Goal: Task Accomplishment & Management: Use online tool/utility

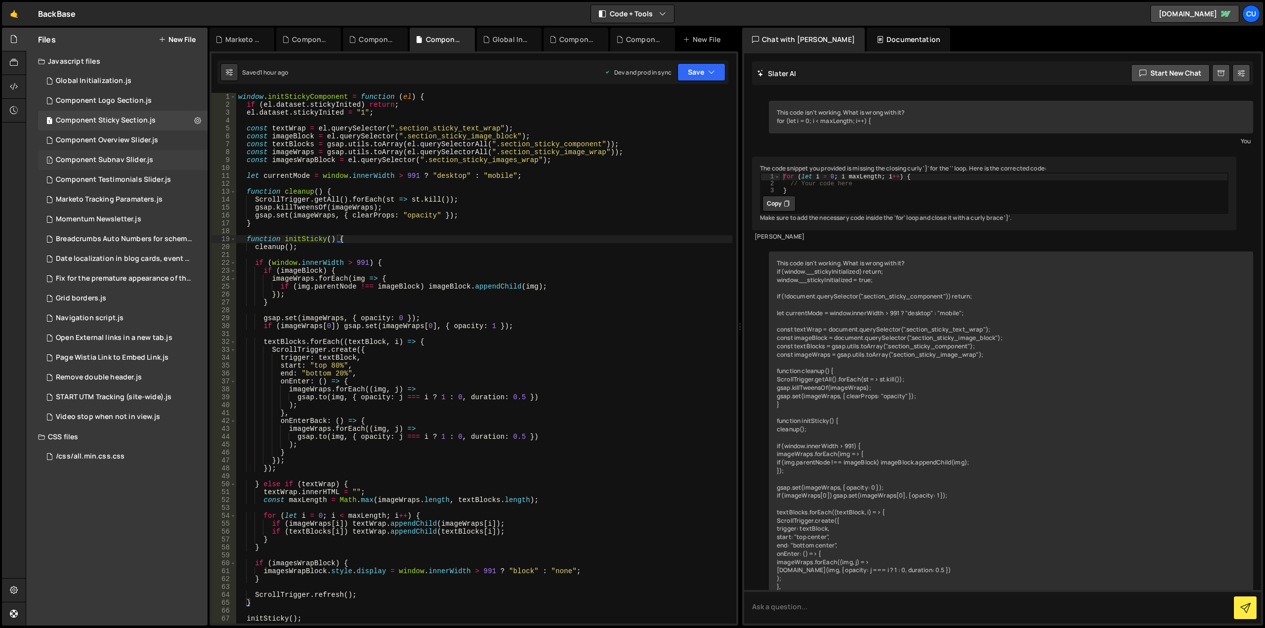
scroll to position [3559, 0]
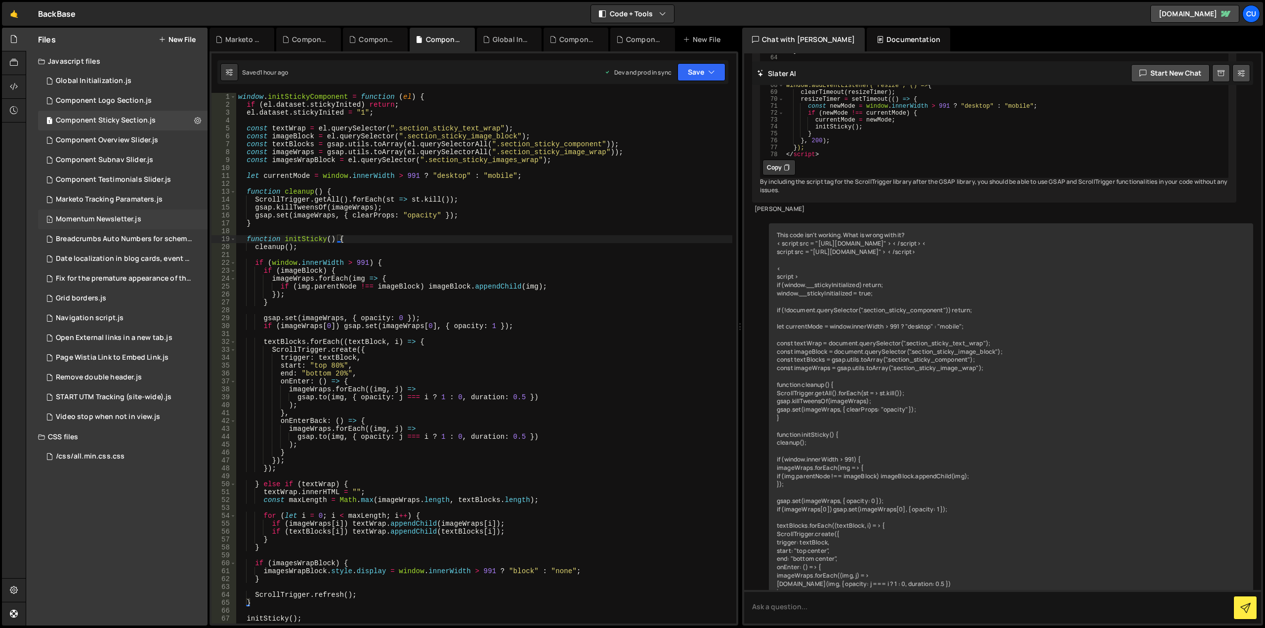
click at [130, 215] on div "Momentum Newsletter.js" at bounding box center [98, 219] width 85 height 9
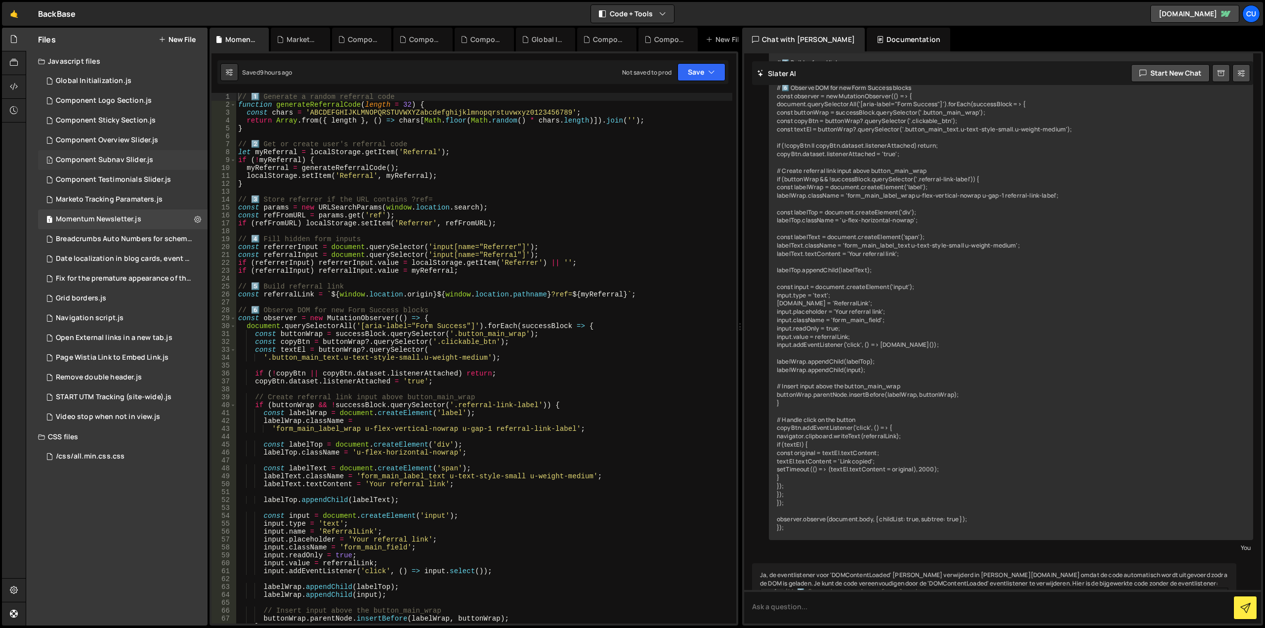
click at [126, 161] on div "Component Subnav Slider.js" at bounding box center [104, 160] width 97 height 9
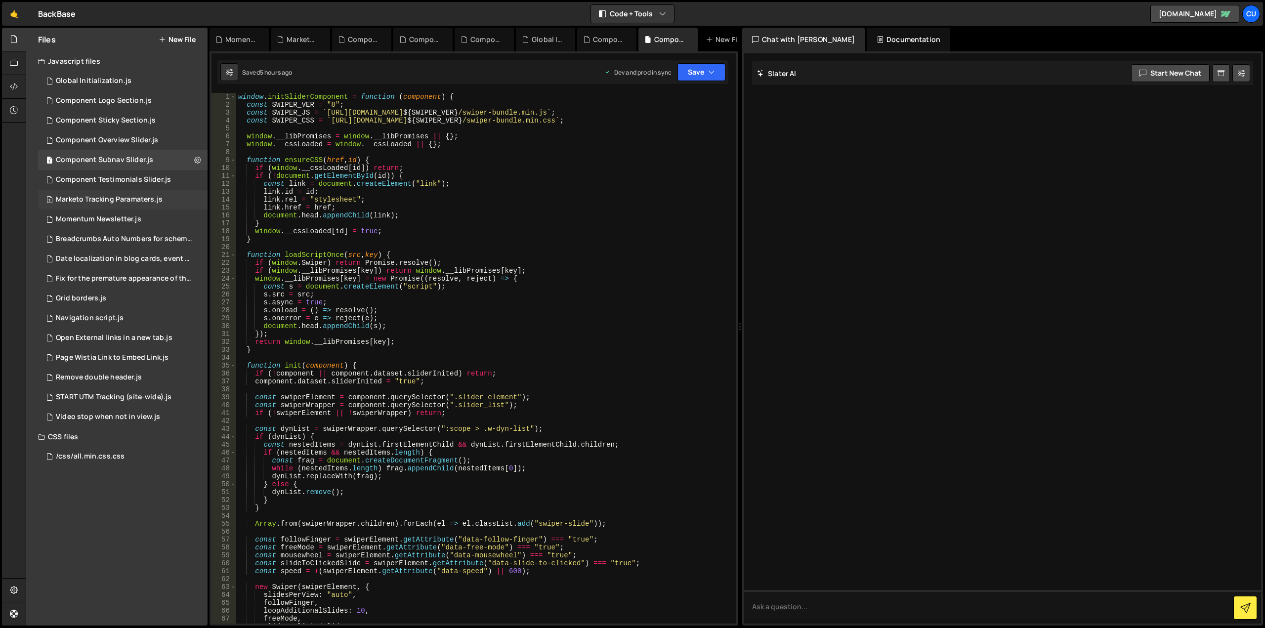
click at [121, 201] on div "Marketo Tracking Paramaters.js" at bounding box center [109, 199] width 107 height 9
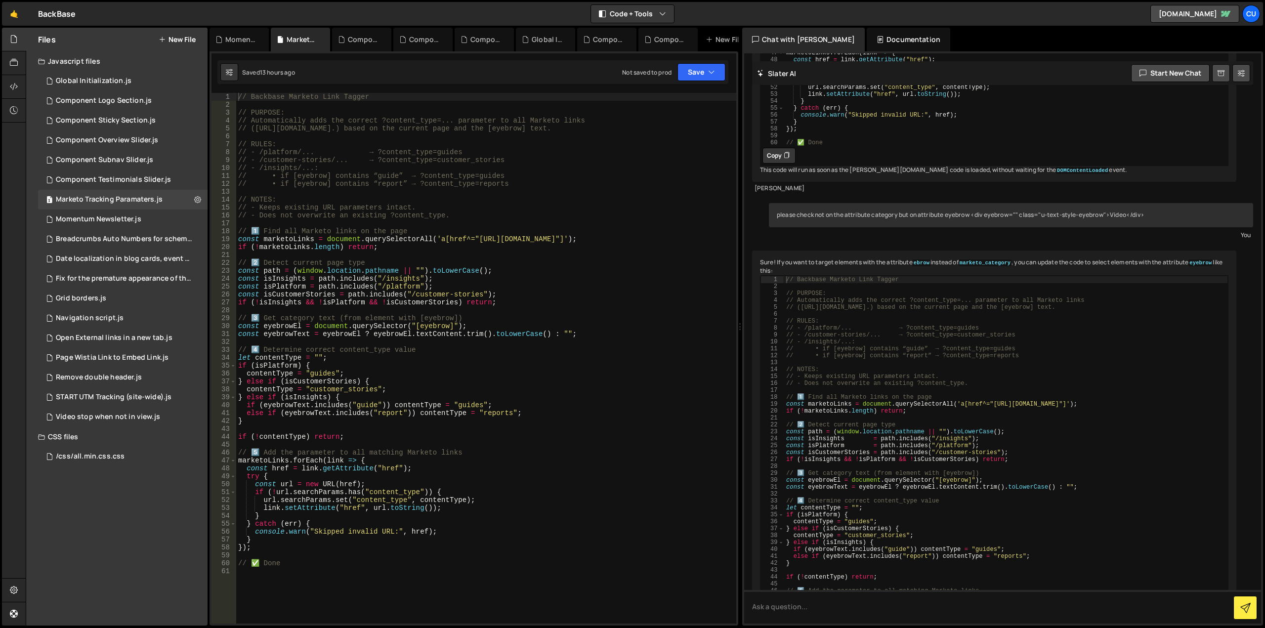
scroll to position [1167, 0]
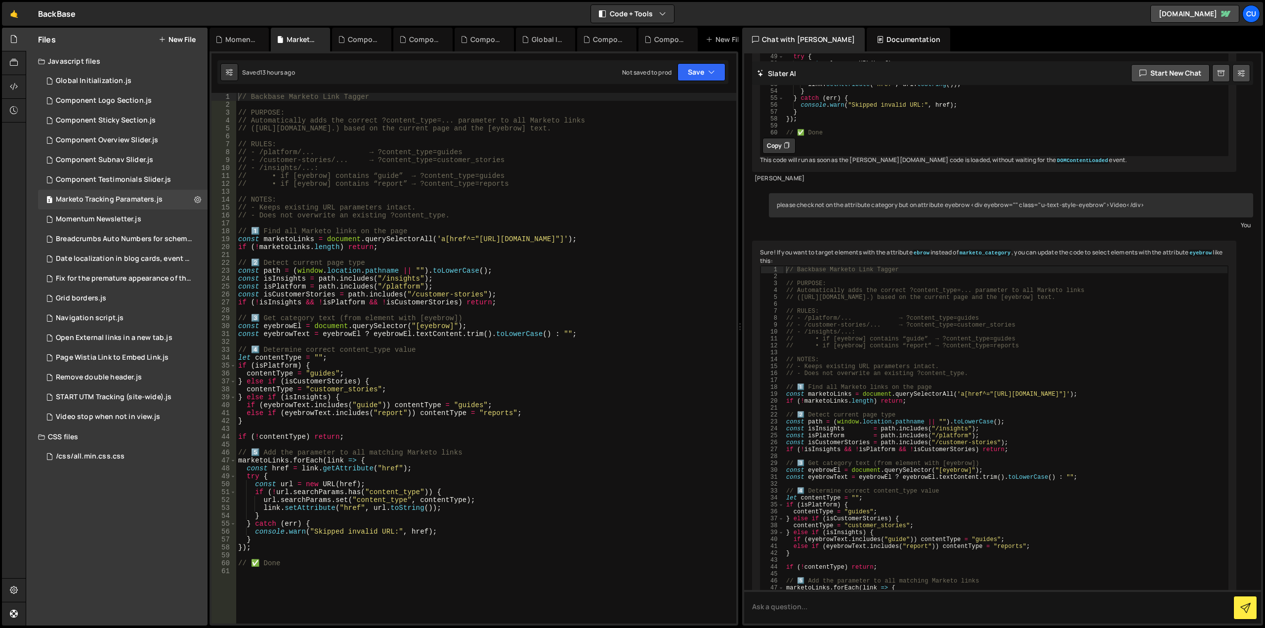
click at [555, 421] on div "// Backbase Marketo Link Tagger // PURPOSE: // Automatically adds the correct ?…" at bounding box center [486, 366] width 500 height 546
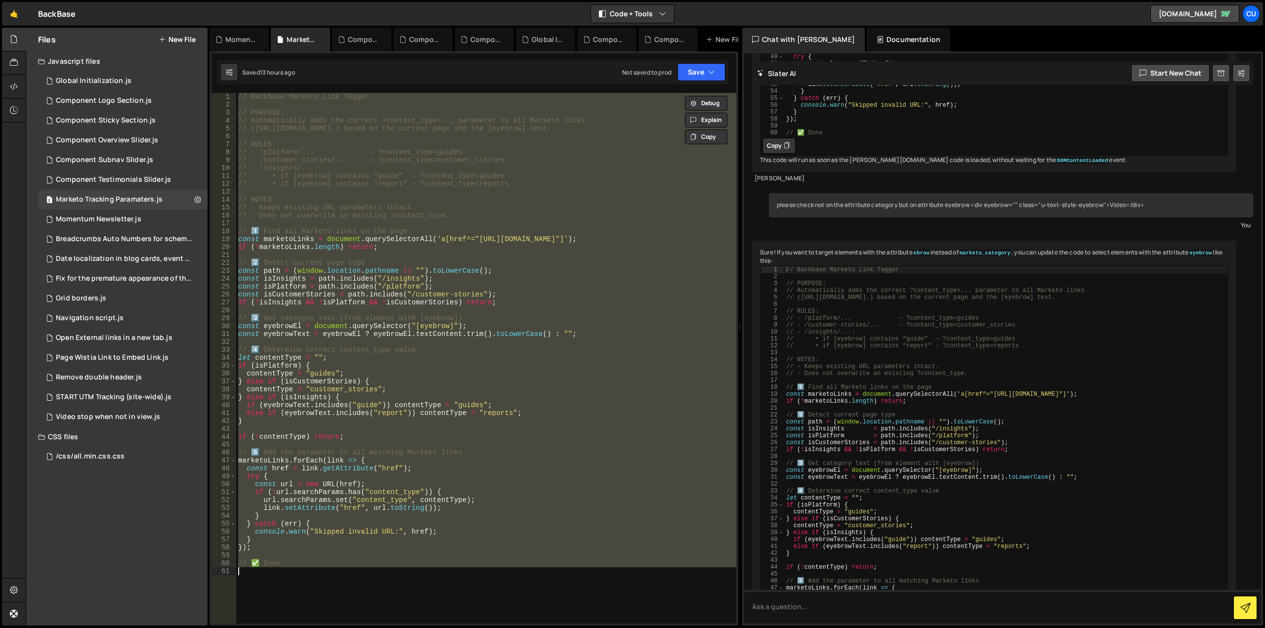
click at [283, 228] on div "// Backbase Marketo Link Tagger // PURPOSE: // Automatically adds the correct ?…" at bounding box center [486, 358] width 500 height 531
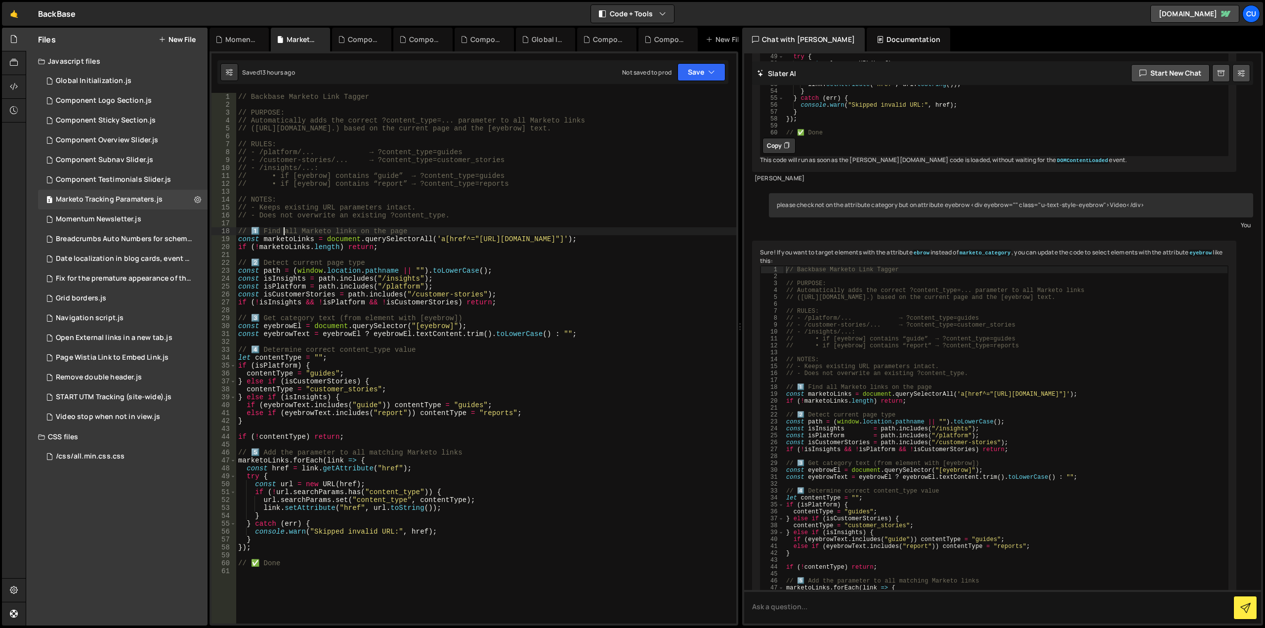
click at [238, 234] on div "// Backbase Marketo Link Tagger // PURPOSE: // Automatically adds the correct ?…" at bounding box center [486, 366] width 500 height 546
click at [289, 563] on div "// Backbase Marketo Link Tagger // PURPOSE: // Automatically adds the correct ?…" at bounding box center [486, 366] width 500 height 546
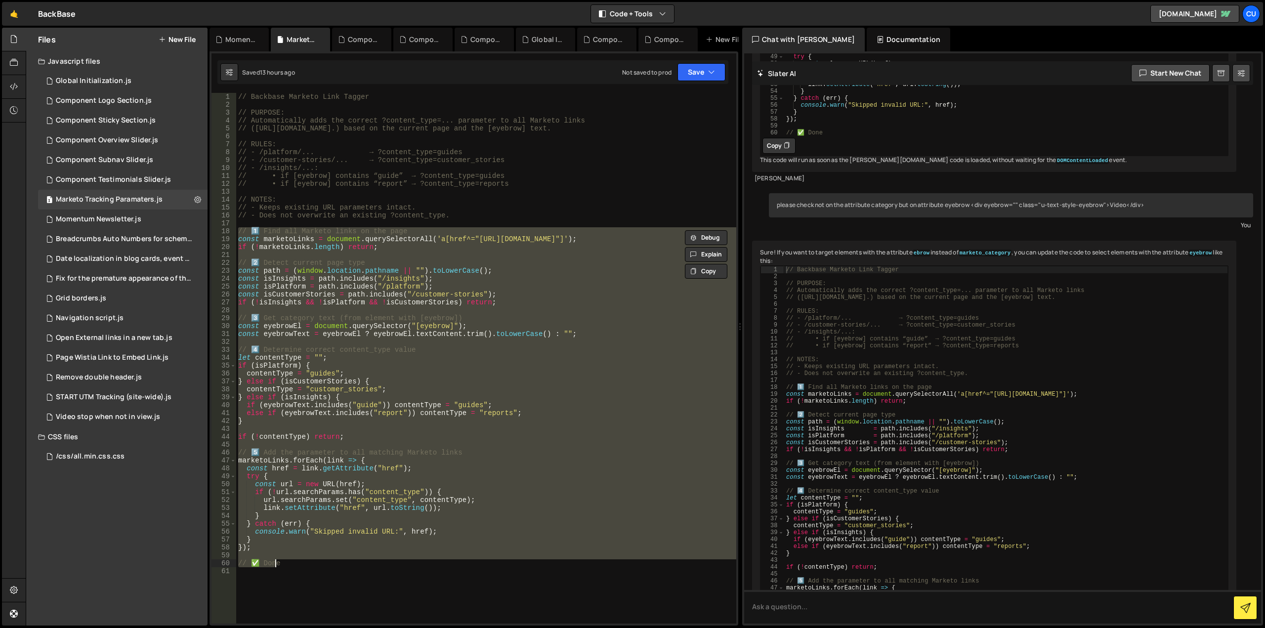
click at [253, 549] on div "// Backbase Marketo Link Tagger // PURPOSE: // Automatically adds the correct ?…" at bounding box center [486, 358] width 500 height 531
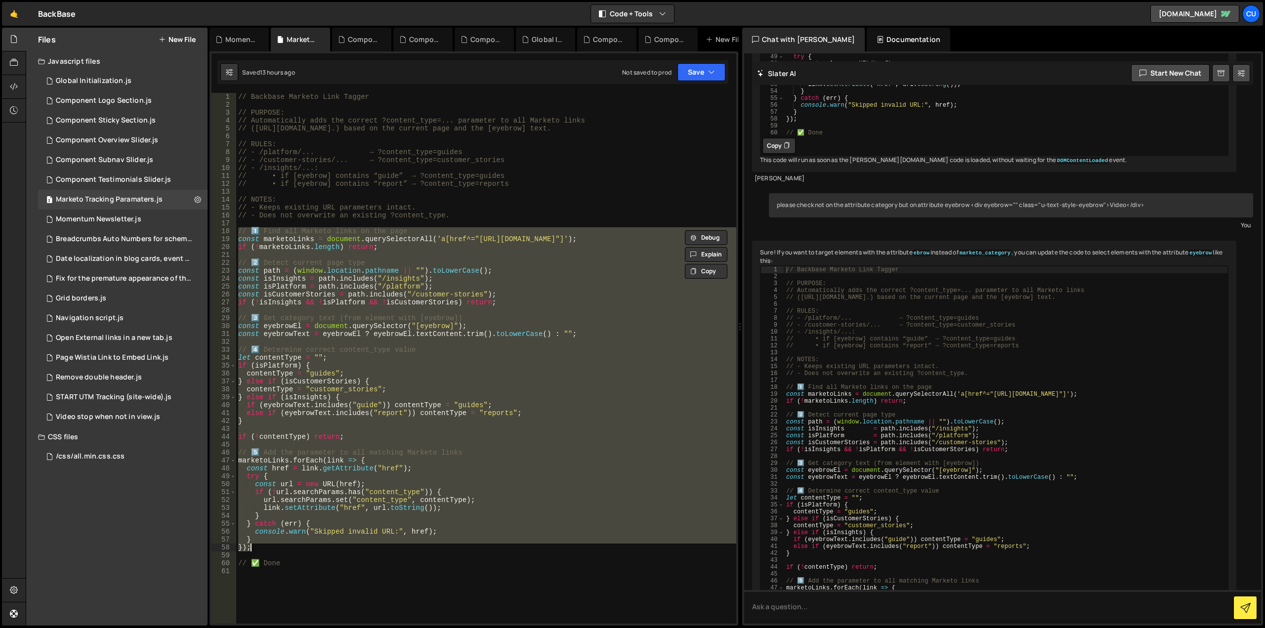
paste textarea "}"
type textarea "}"
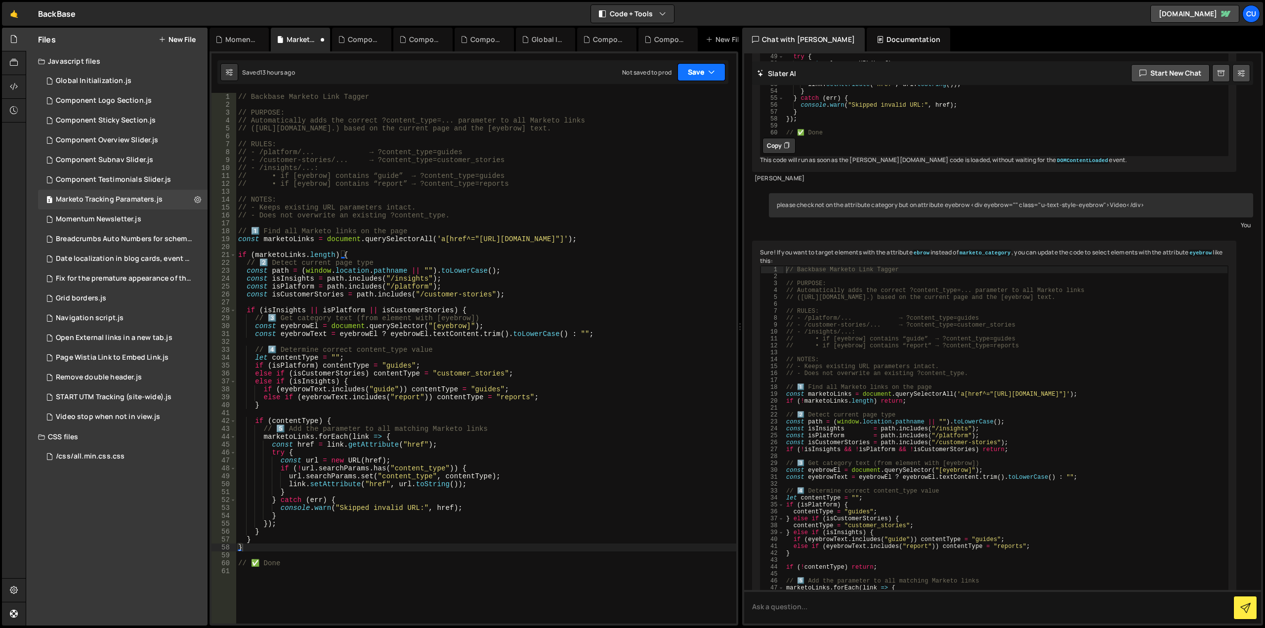
click at [695, 76] on button "Save" at bounding box center [701, 72] width 48 height 18
click at [657, 134] on div "Not saved to prod" at bounding box center [668, 139] width 103 height 12
click at [104, 83] on div "Global Initialization.js" at bounding box center [94, 81] width 76 height 9
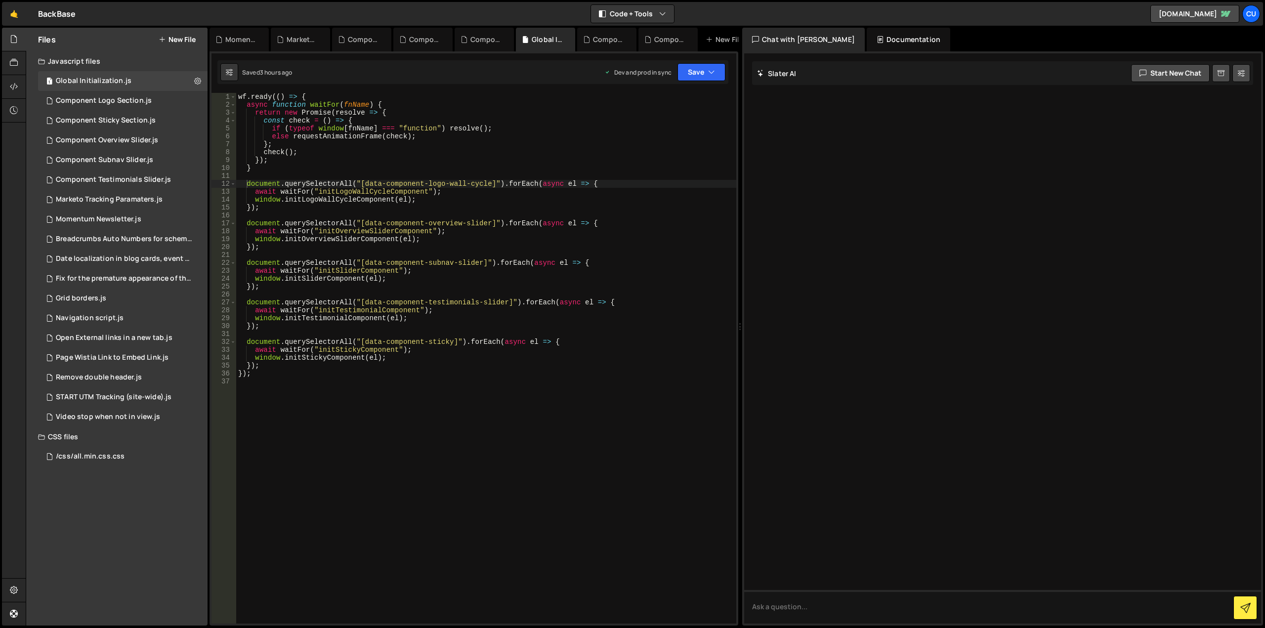
click at [384, 412] on div "wf . ready (( ) => { async function waitFor ( fnName ) { return new Promise ( r…" at bounding box center [486, 366] width 500 height 546
type textarea "});"
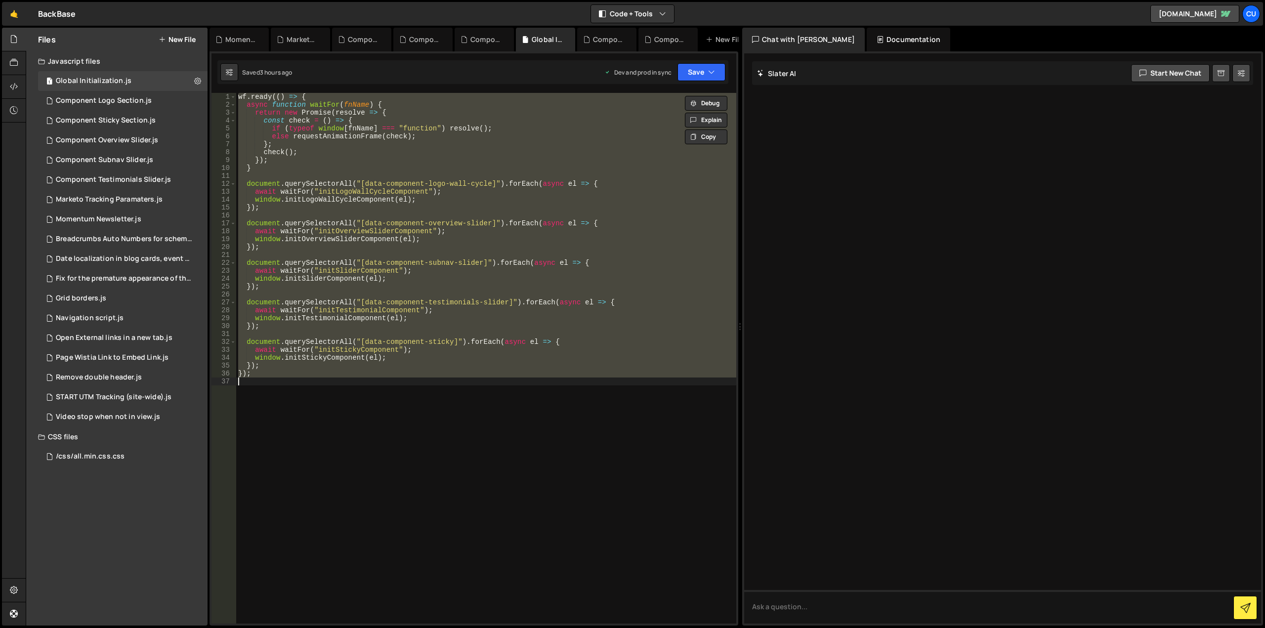
paste textarea
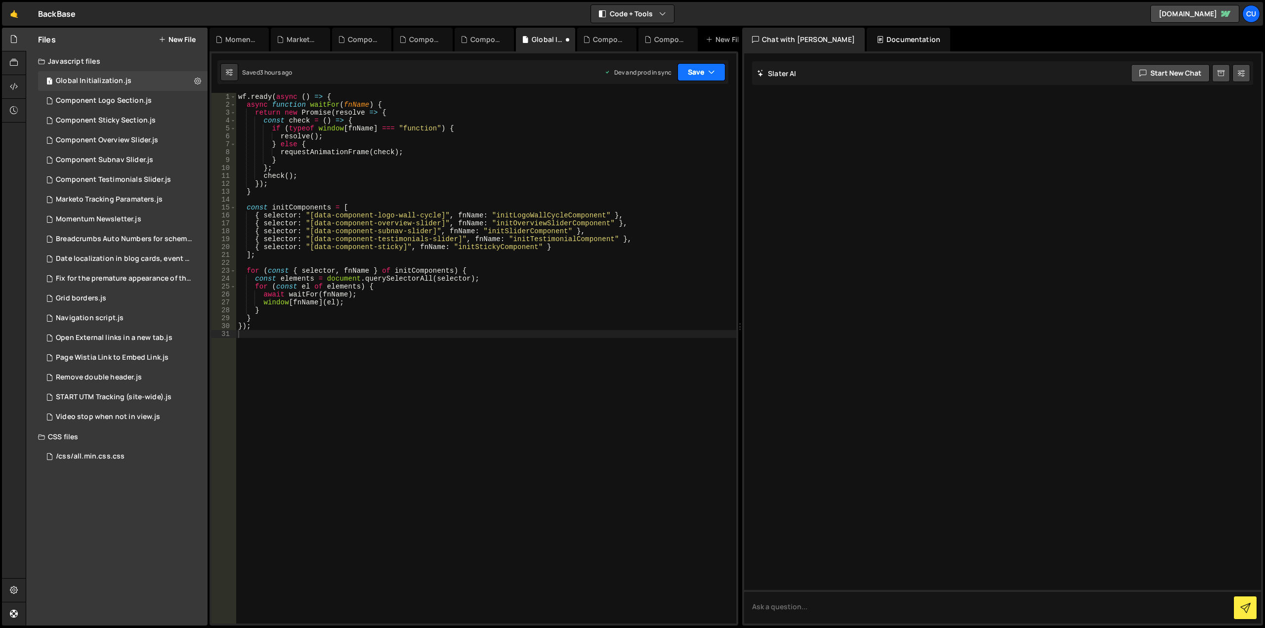
click at [698, 71] on button "Save" at bounding box center [701, 72] width 48 height 18
click at [668, 128] on div "Save to Production S" at bounding box center [668, 129] width 103 height 10
click at [535, 169] on div "wf . ready ( async ( ) => { async function waitFor ( fnName ) { return new Prom…" at bounding box center [486, 366] width 500 height 546
type textarea "});"
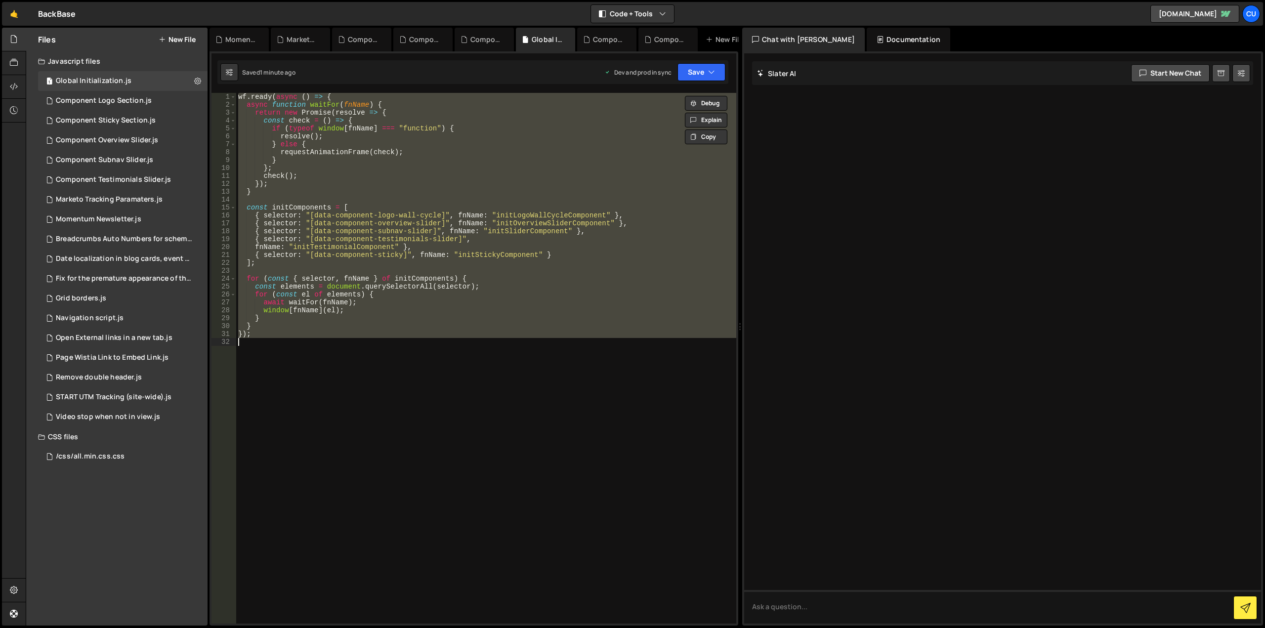
paste textarea
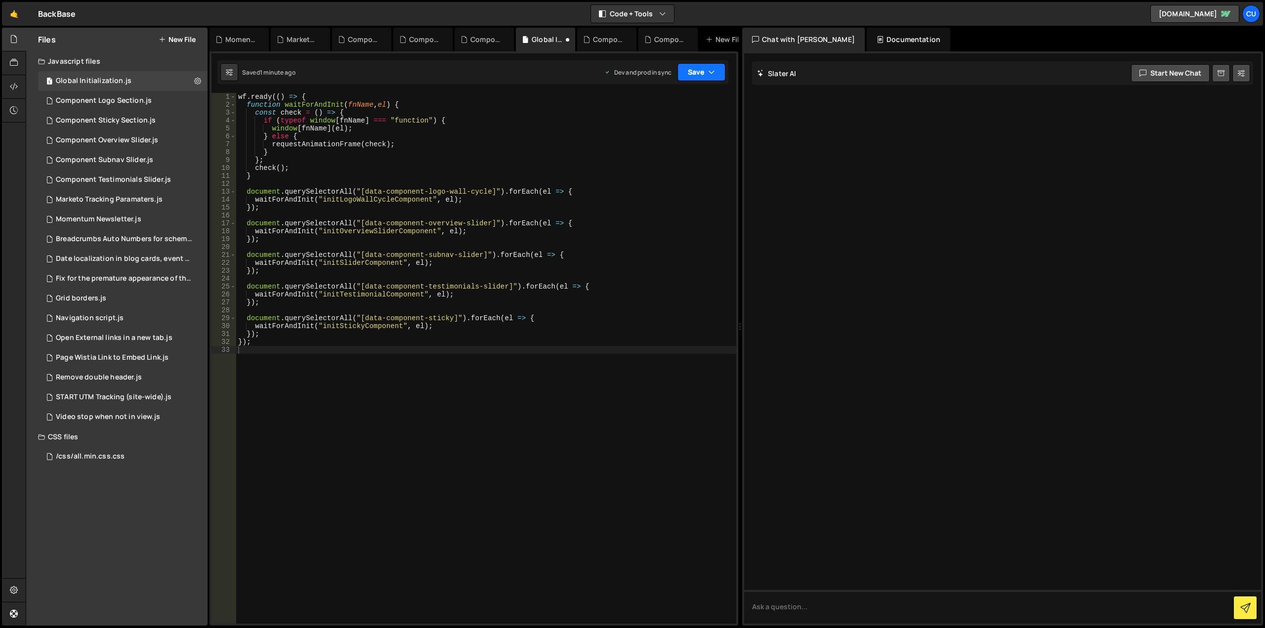
click at [698, 73] on button "Save" at bounding box center [701, 72] width 48 height 18
click at [671, 131] on div "Save to Production S" at bounding box center [668, 129] width 103 height 10
click at [594, 190] on div "wf . ready (( ) => { function waitForAndInit ( fnName , el ) { const check = ( …" at bounding box center [486, 366] width 500 height 546
type textarea "});"
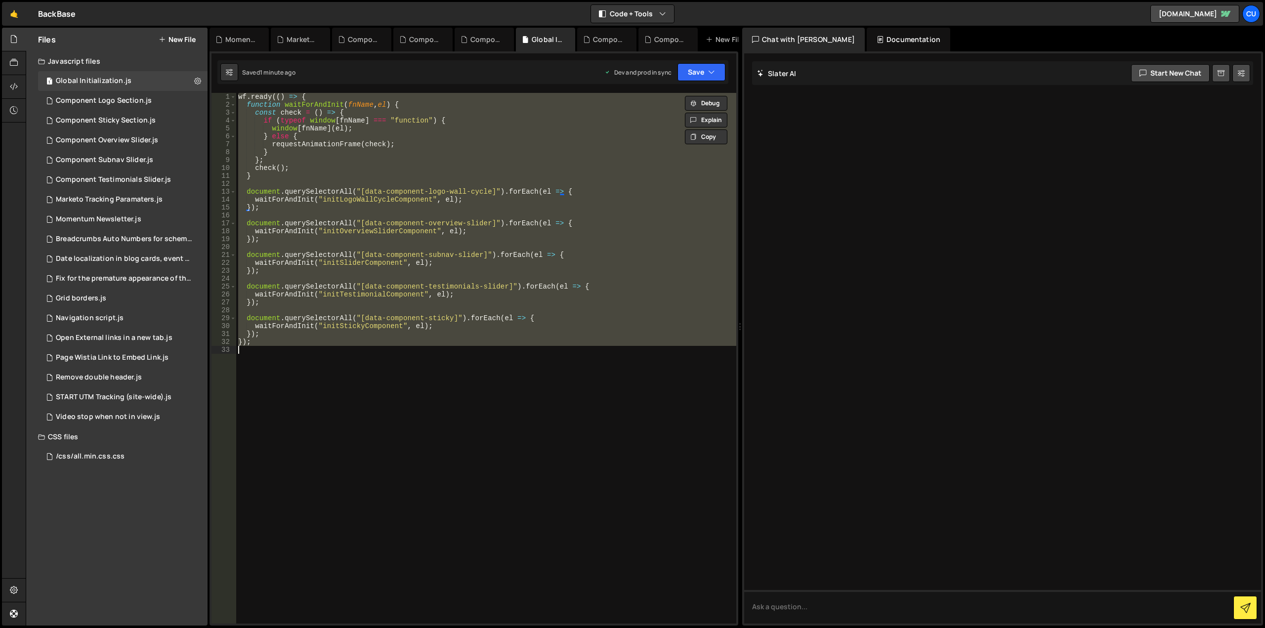
paste textarea
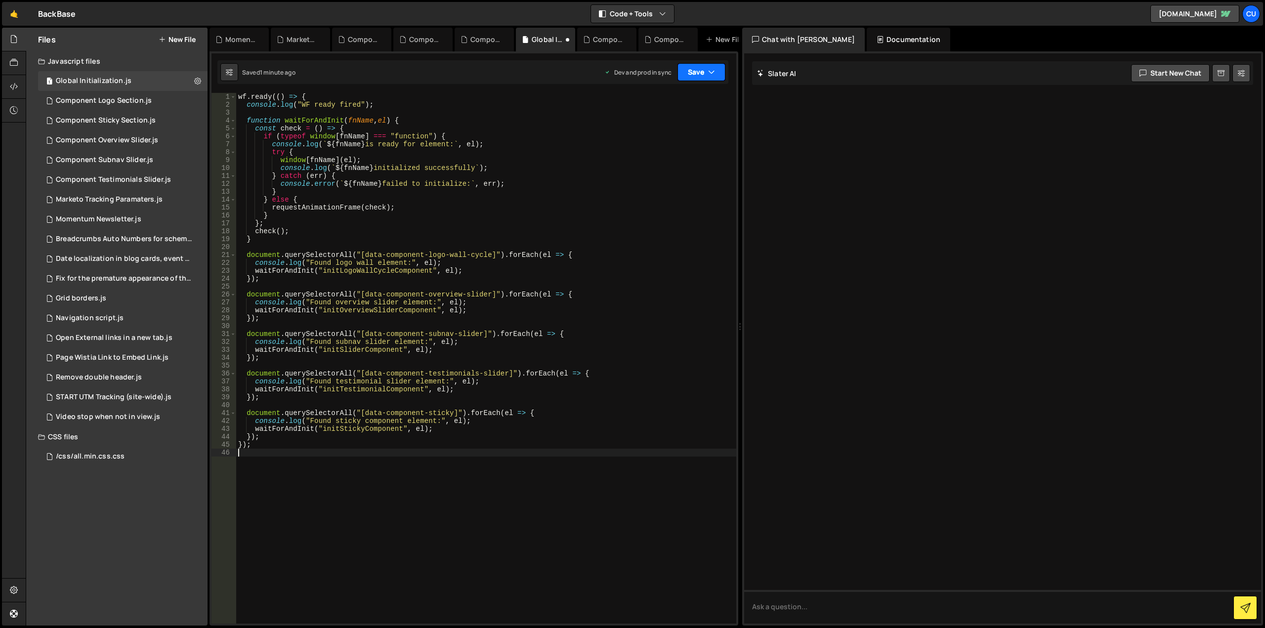
click at [695, 76] on button "Save" at bounding box center [701, 72] width 48 height 18
click at [662, 133] on button "Save to Production S Saved 1 minute ago" at bounding box center [668, 135] width 119 height 32
click at [267, 460] on div "wf . ready (( ) => { console . log ( "WF ready fired" ) ; function waitForAndIn…" at bounding box center [486, 366] width 500 height 546
paste textarea "});"
click at [688, 67] on button "Save" at bounding box center [701, 72] width 48 height 18
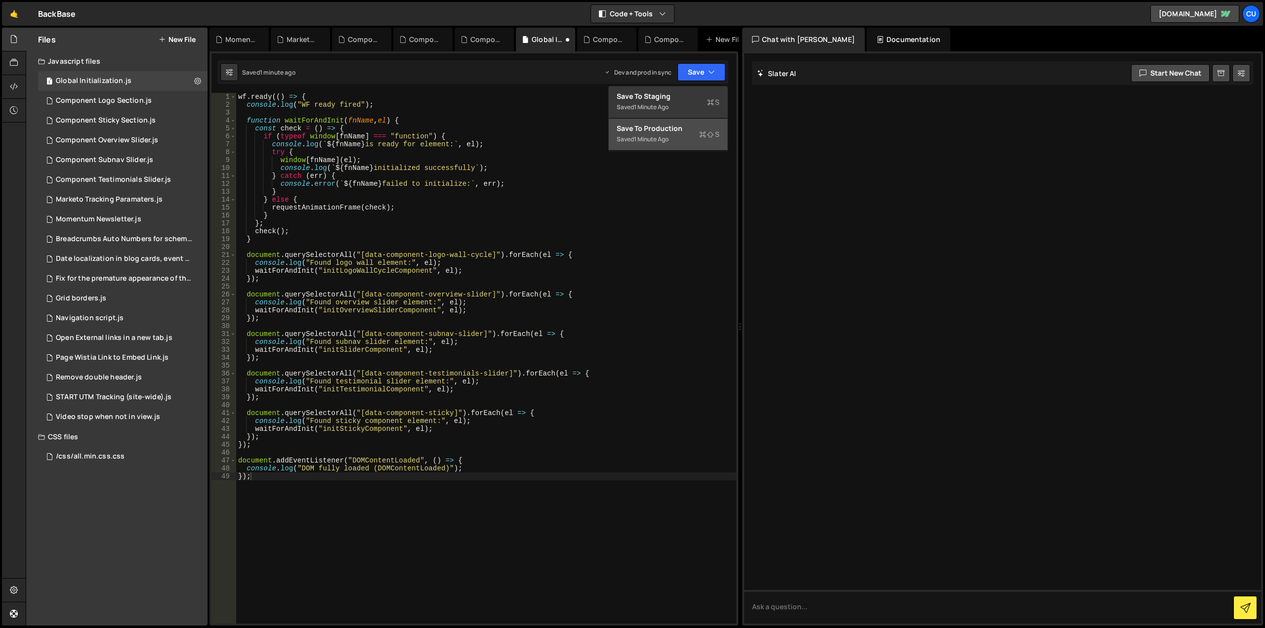
click at [657, 139] on div "1 minute ago" at bounding box center [651, 139] width 35 height 8
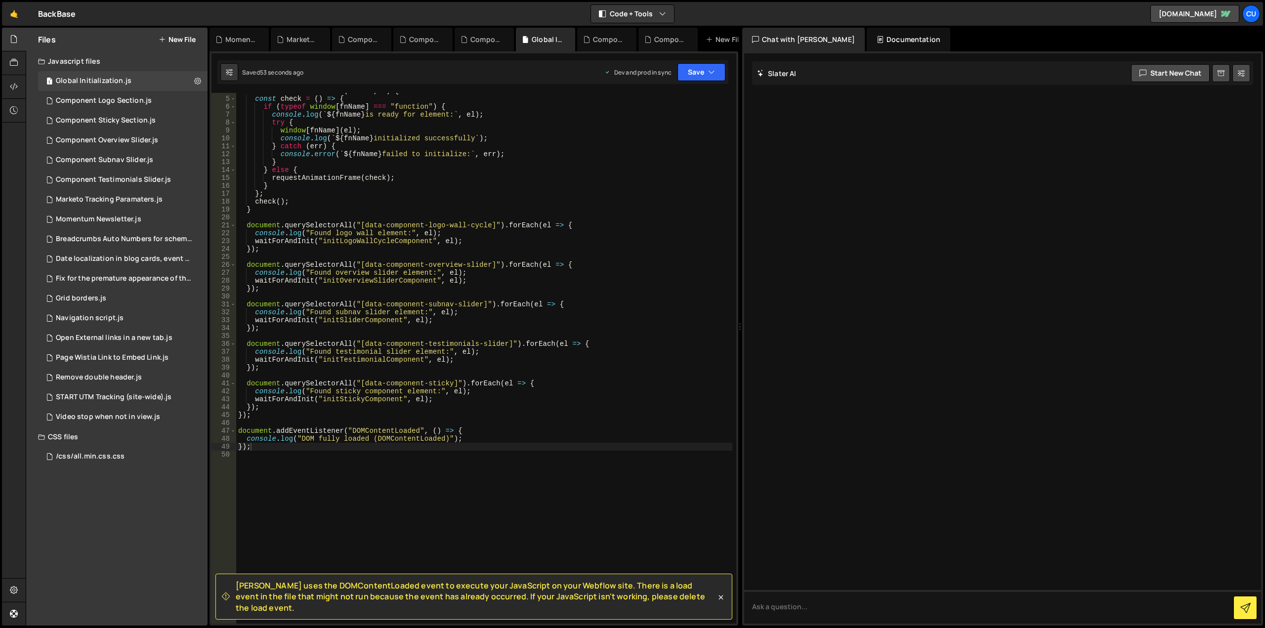
scroll to position [59, 0]
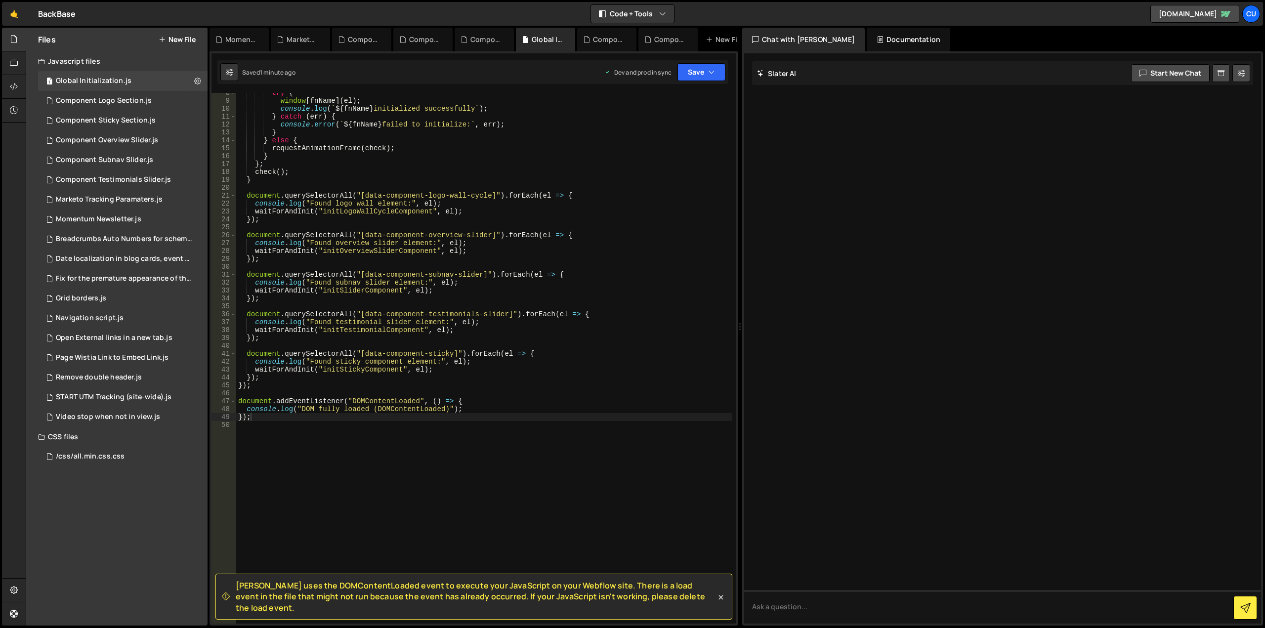
click at [544, 141] on div "try { window [ fnName ] ( el ) ; console . log ( ` ${ fnName } initialized succ…" at bounding box center [484, 362] width 496 height 546
type textarea "});"
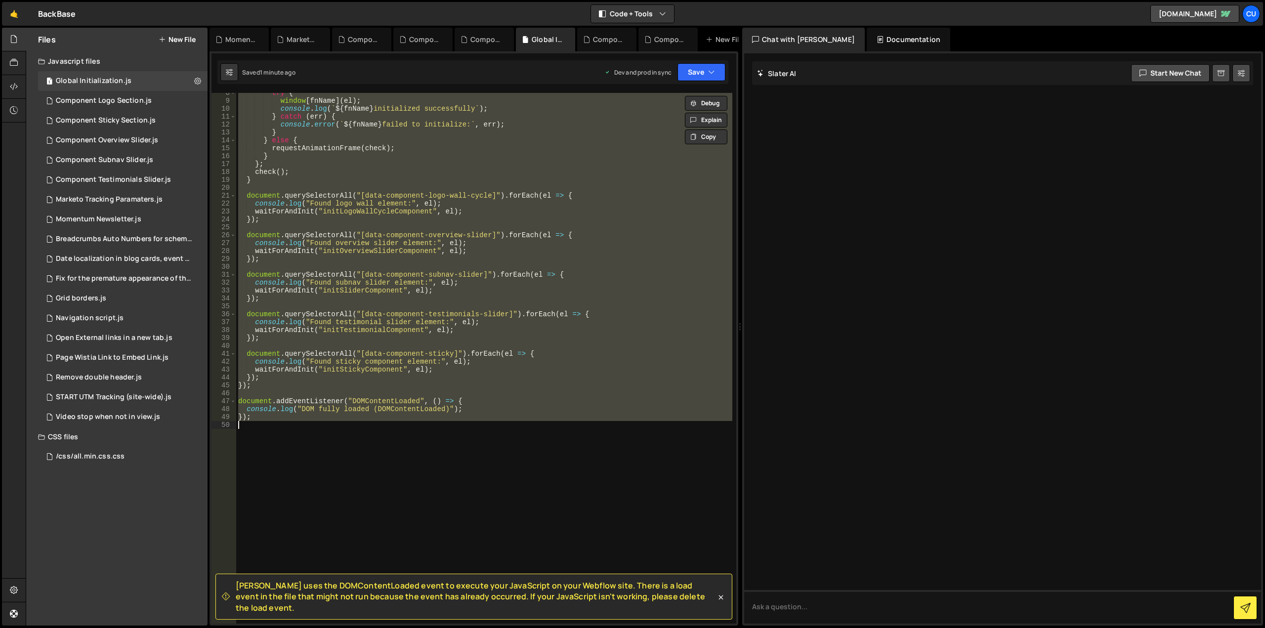
paste textarea
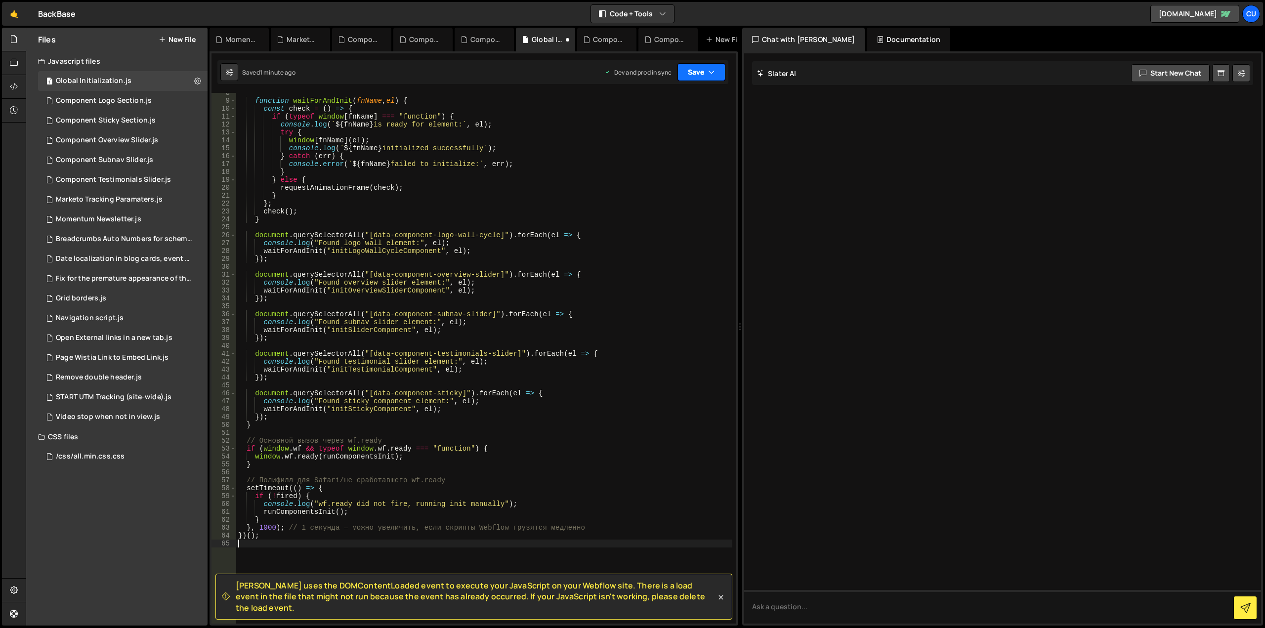
click at [688, 75] on button "Save" at bounding box center [701, 72] width 48 height 18
click at [667, 141] on div "1 minute ago" at bounding box center [651, 139] width 35 height 8
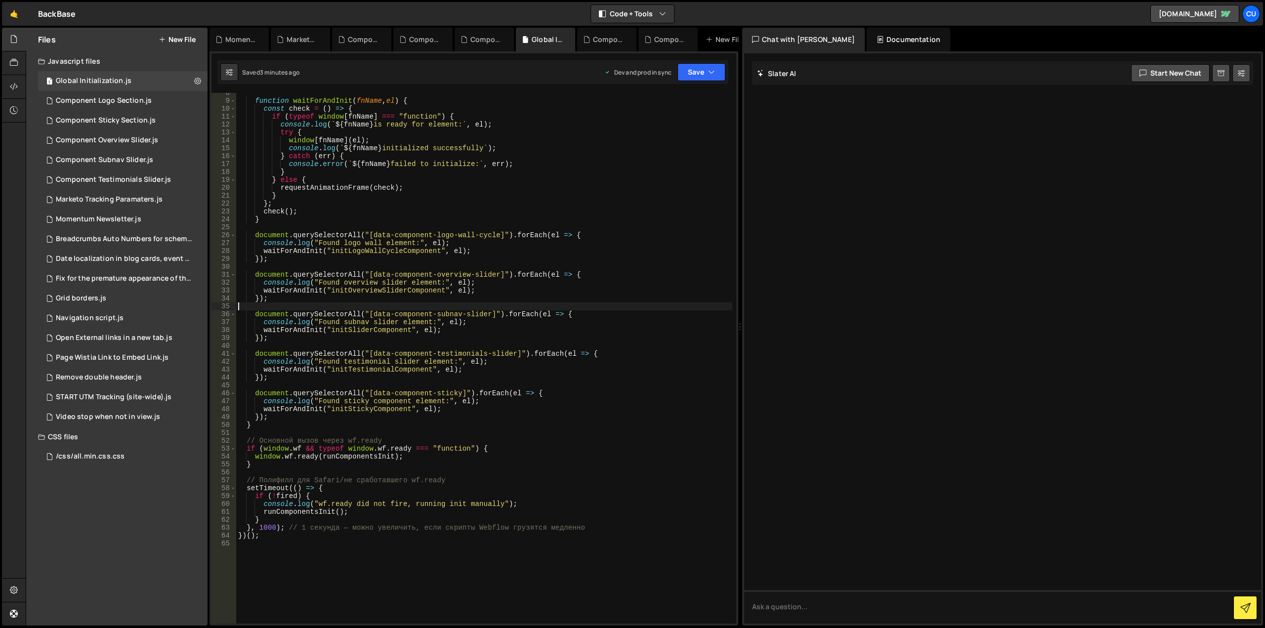
click at [605, 303] on div "function waitForAndInit ( fnName , el ) { const check = ( ) => { if ( typeof wi…" at bounding box center [484, 362] width 496 height 546
type textarea "})();"
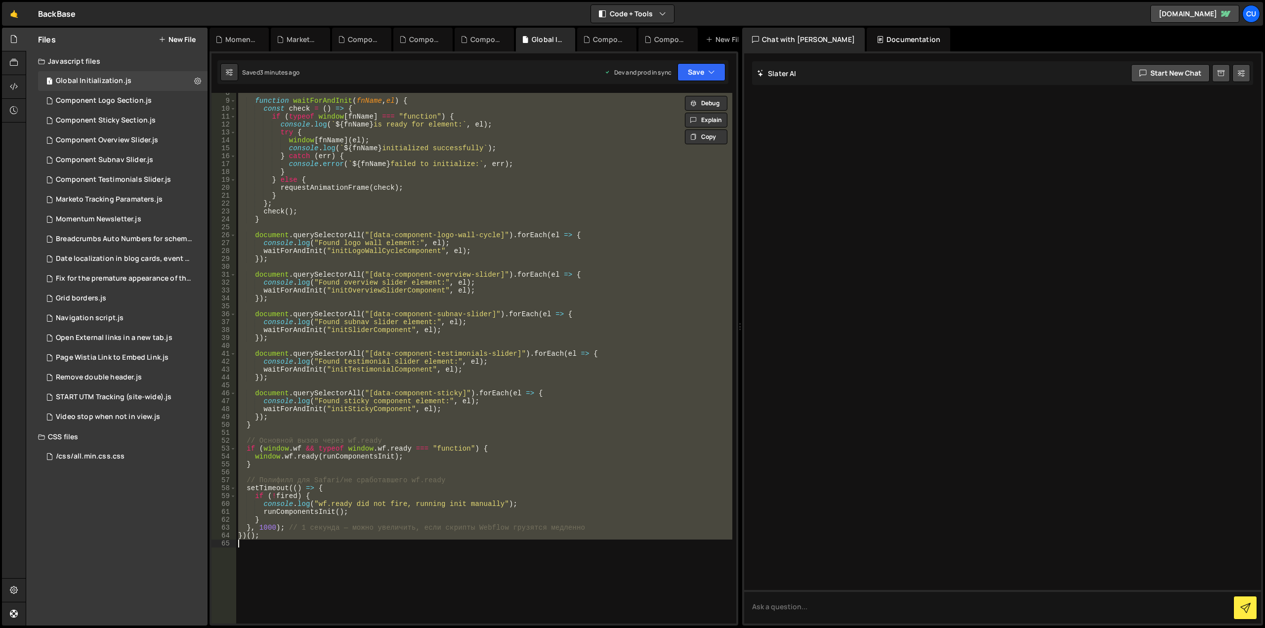
paste textarea
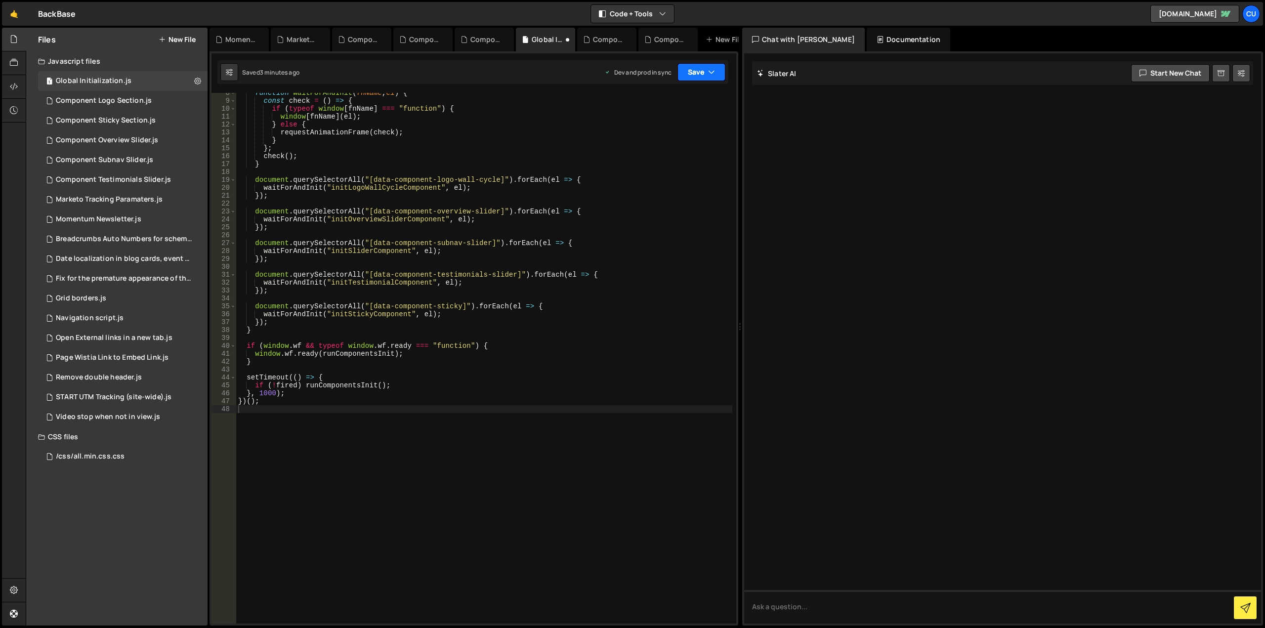
click at [691, 75] on button "Save" at bounding box center [701, 72] width 48 height 18
click at [636, 142] on div "3 minutes ago" at bounding box center [653, 139] width 39 height 8
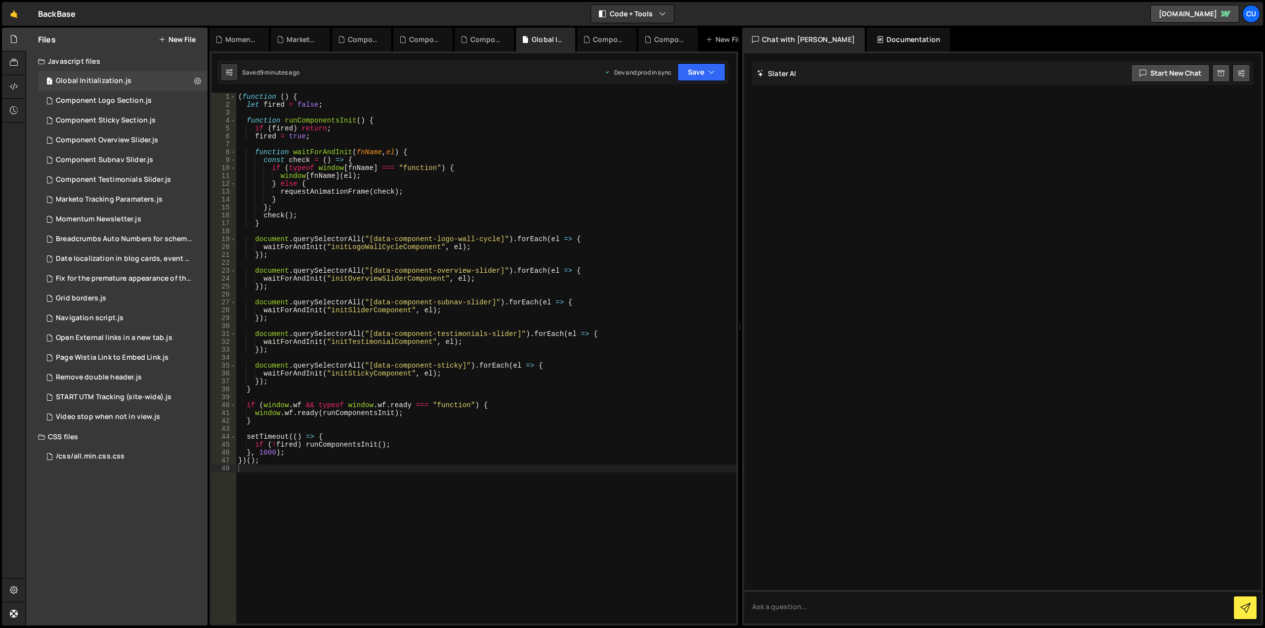
click at [286, 469] on div "( function ( ) { let fired = false ; function runComponentsInit ( ) { if ( fire…" at bounding box center [486, 366] width 500 height 546
paste textarea
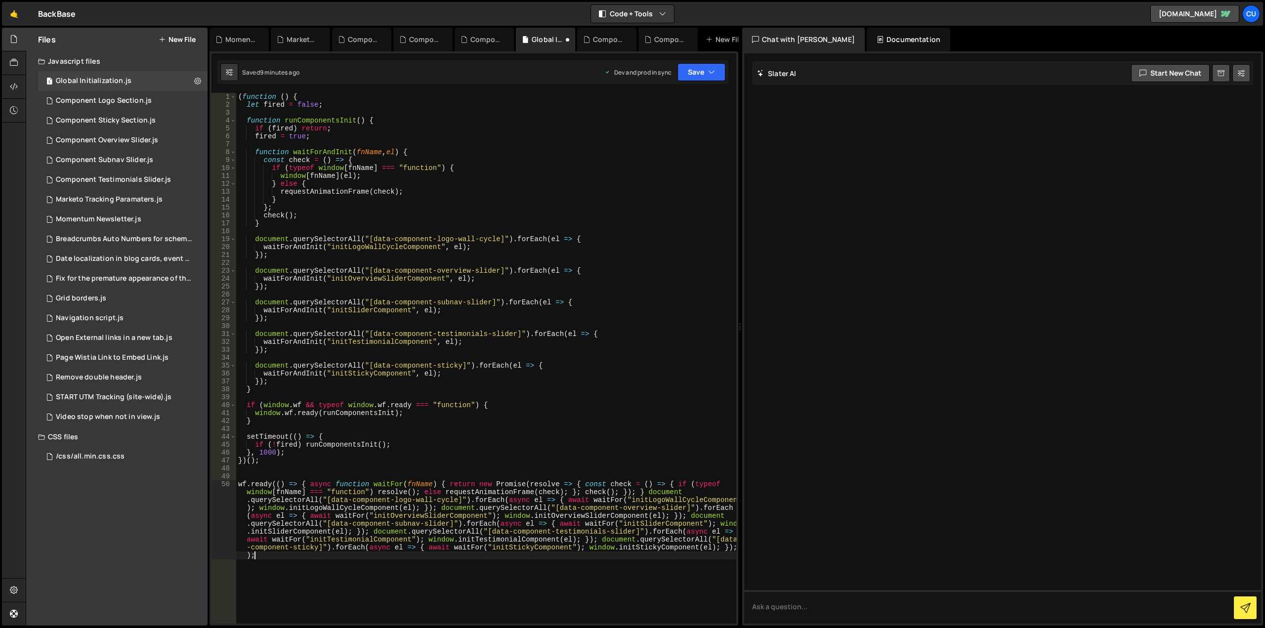
click at [273, 562] on div "( function ( ) { let fired = false ; function runComponentsInit ( ) { if ( fire…" at bounding box center [486, 402] width 500 height 618
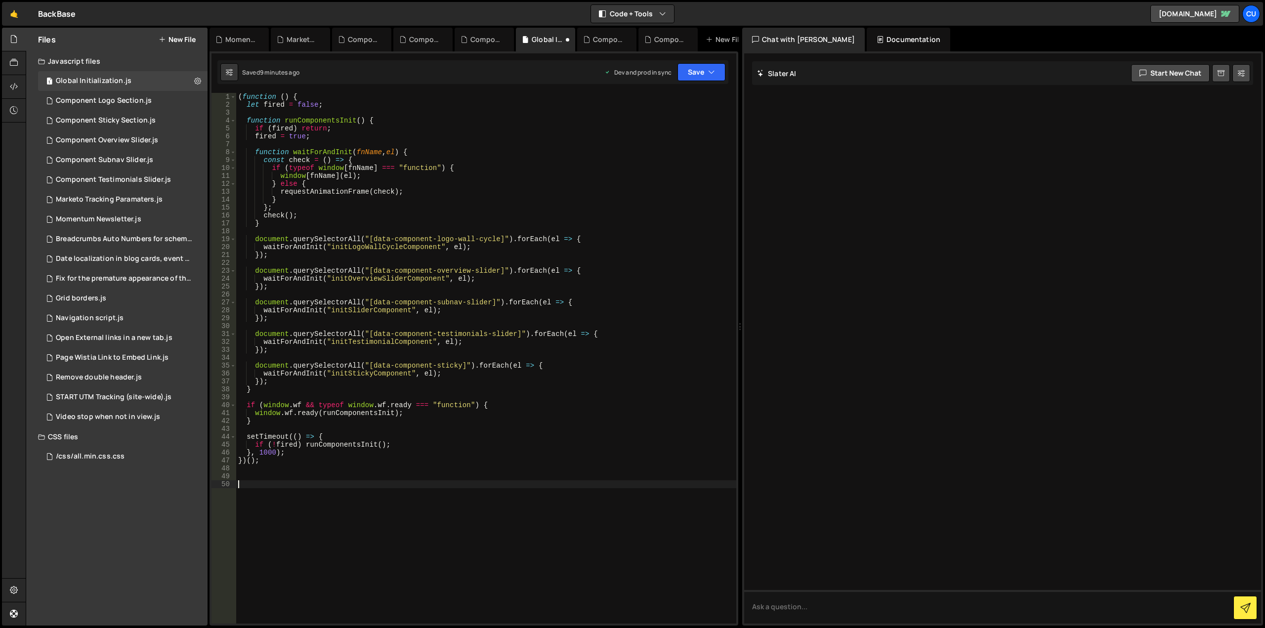
paste textarea "}"
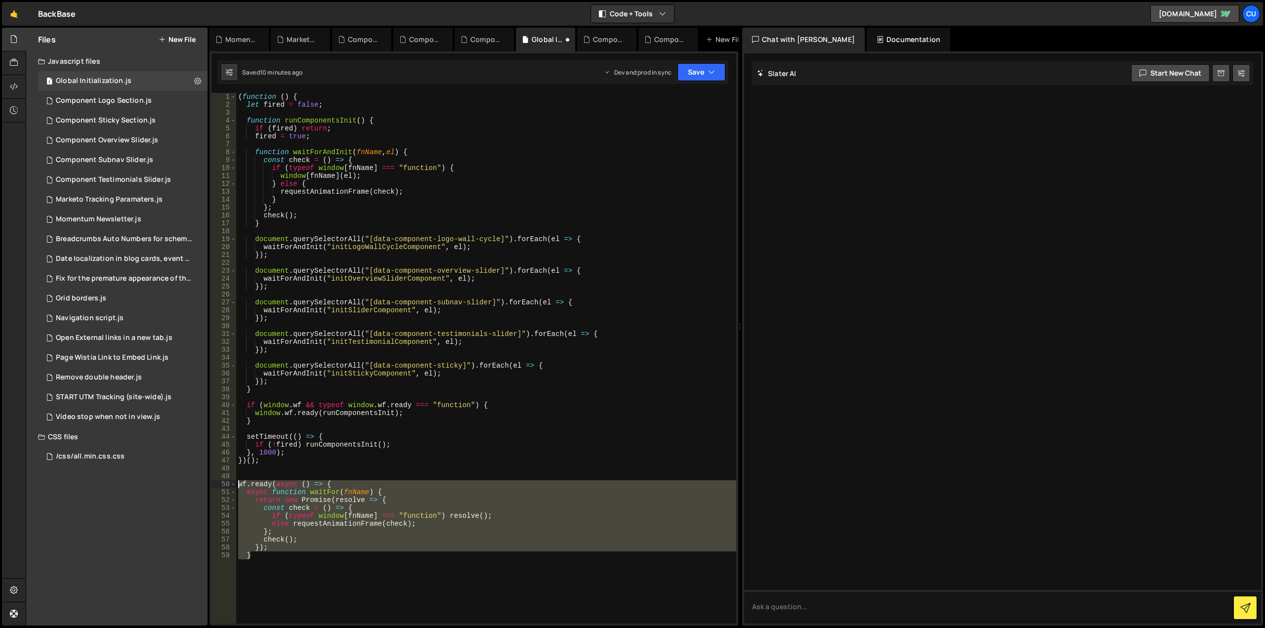
drag, startPoint x: 257, startPoint y: 554, endPoint x: 237, endPoint y: 485, distance: 72.1
click at [237, 485] on div "( function ( ) { let fired = false ; function runComponentsInit ( ) { if ( fire…" at bounding box center [486, 366] width 500 height 546
type textarea "wf.ready(async () => { async function waitFor(fnName) {"
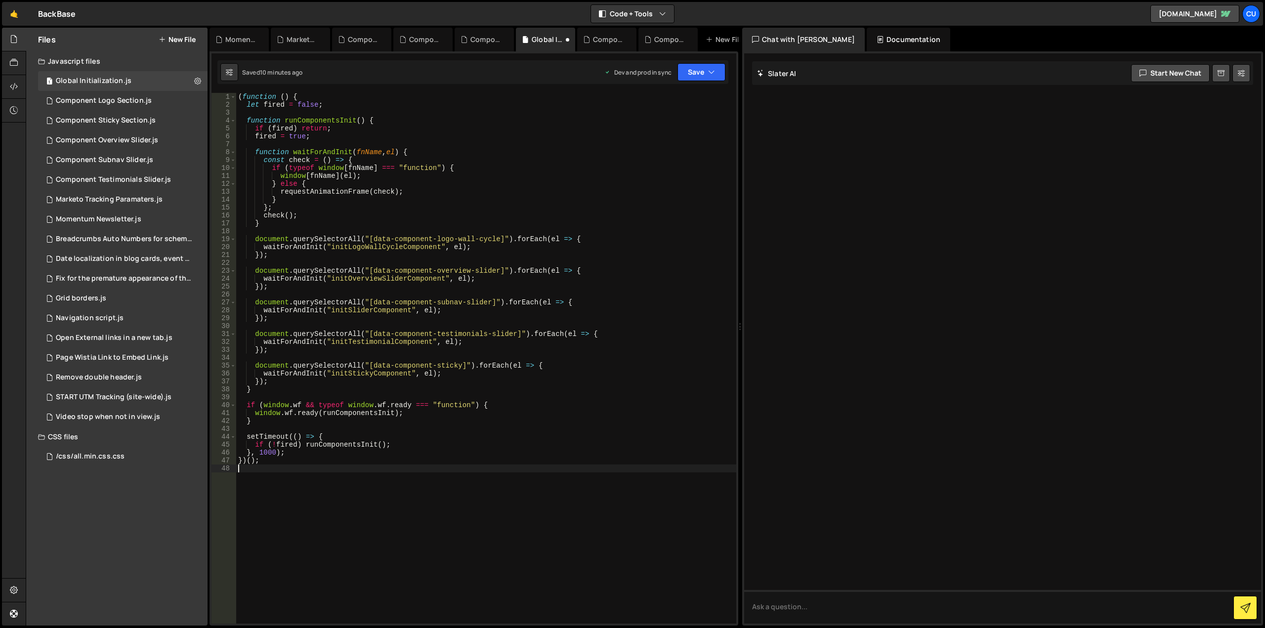
click at [357, 102] on div "( function ( ) { let fired = false ; function runComponentsInit ( ) { if ( fire…" at bounding box center [486, 366] width 500 height 546
click at [366, 414] on div "( function ( ) { let fired = false ; function runComponentsInit ( ) { if ( fire…" at bounding box center [486, 366] width 500 height 546
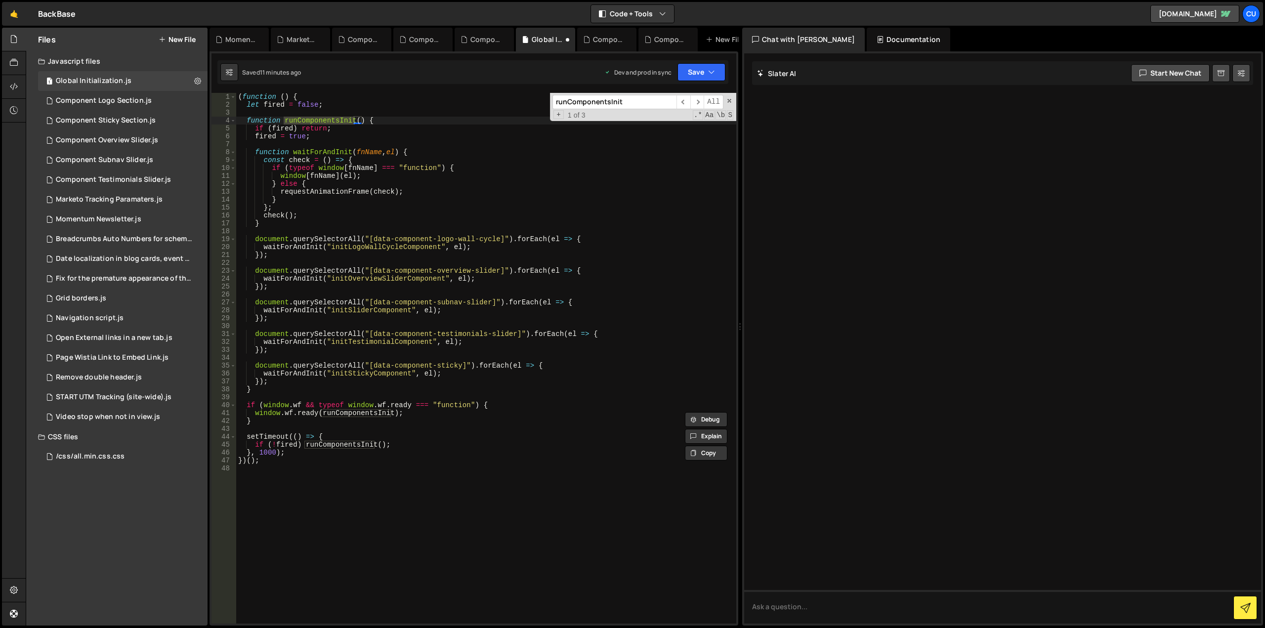
type textarea "}, 1000);"
click at [485, 454] on div "( function ( ) { let fired = false ; function runComponentsInit ( ) { if ( fire…" at bounding box center [486, 366] width 500 height 546
click at [731, 102] on span at bounding box center [729, 100] width 7 height 7
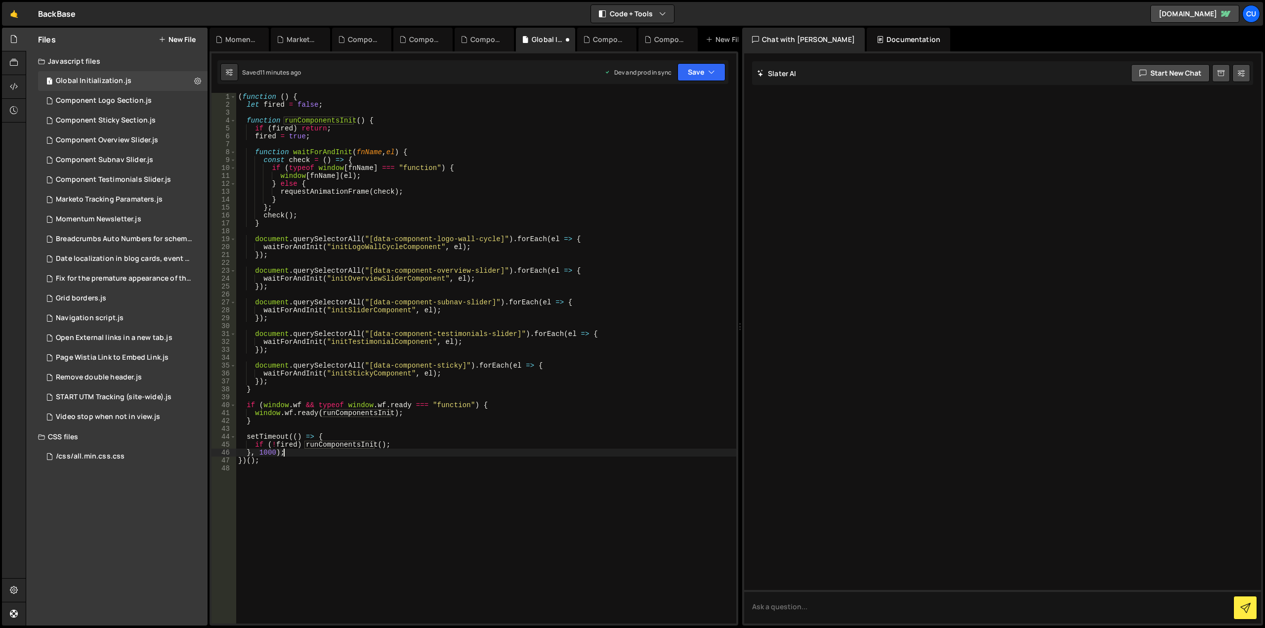
drag, startPoint x: 627, startPoint y: 291, endPoint x: 635, endPoint y: 292, distance: 8.4
click at [628, 291] on div "( function ( ) { let fired = false ; function runComponentsInit ( ) { if ( fire…" at bounding box center [486, 366] width 500 height 546
click at [472, 122] on div "( function ( ) { let fired = false ; function runComponentsInit ( ) { if ( fire…" at bounding box center [486, 366] width 500 height 546
type textarea "function runComponentsInit() {"
